Goal: Transaction & Acquisition: Subscribe to service/newsletter

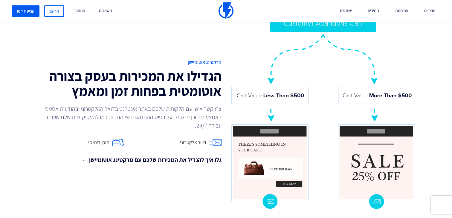
scroll to position [499, 0]
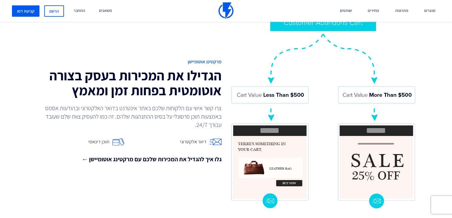
click at [184, 115] on p "צרו קשר אישי עם הלקוחות שלכם באתר אינטרנט בדואר האלקטרוני ובהודעות אסמס באמצעות…" at bounding box center [131, 116] width 179 height 25
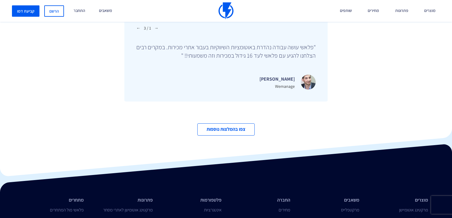
scroll to position [2047, 0]
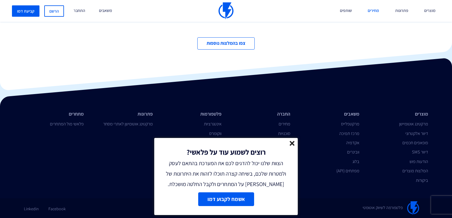
click at [372, 8] on link "מחירים" at bounding box center [373, 11] width 20 height 22
